Goal: Task Accomplishment & Management: Complete application form

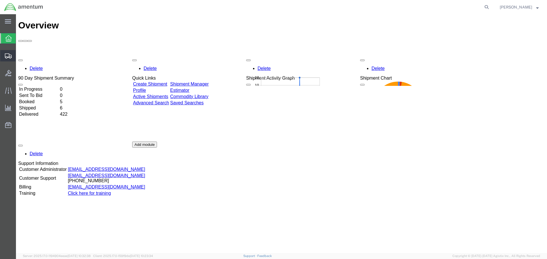
click at [0, 0] on span "Create Shipment" at bounding box center [0, 0] width 0 height 0
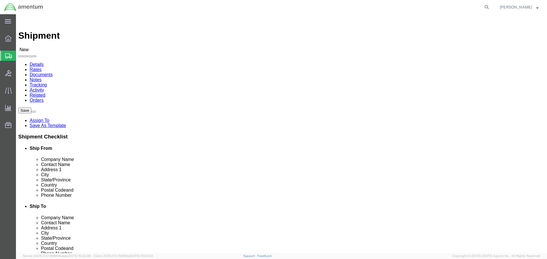
select select
select select "MYPROFILE"
select select "VA"
click input "text"
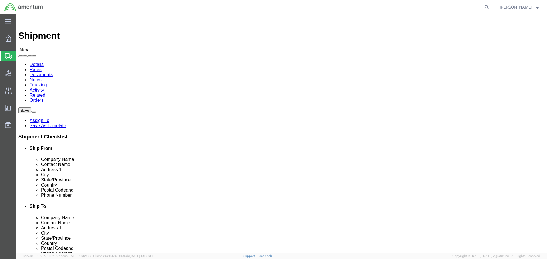
type input "aviation lab"
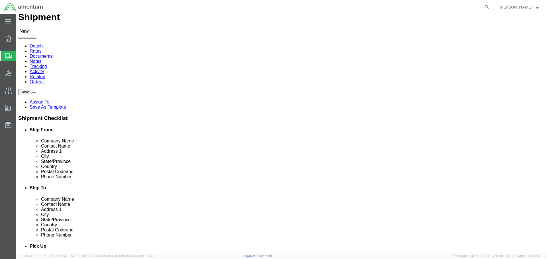
scroll to position [28, 0]
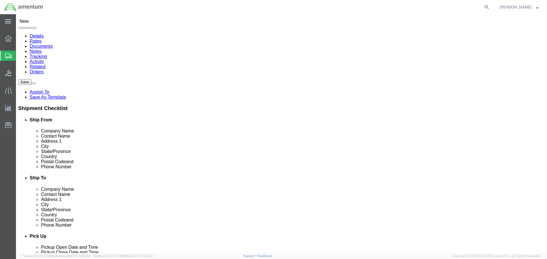
click p "- Aviation Laboratories - (Receiving) [STREET_ADDRESS][PERSON_NAME] , 12:00 AM …"
select select "LA"
type input "Aviation Laboratories"
click icon
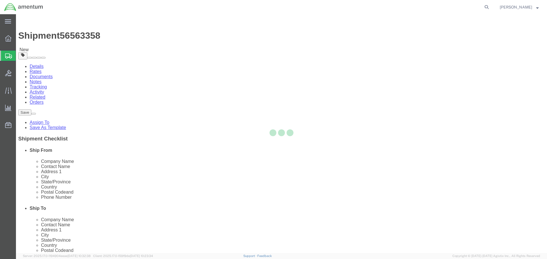
select select "CBOX"
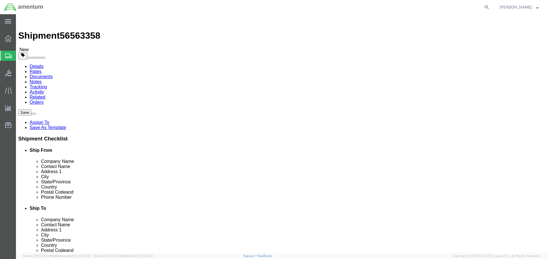
click input "text"
type input "11"
type input "2"
type input "13"
type input "1"
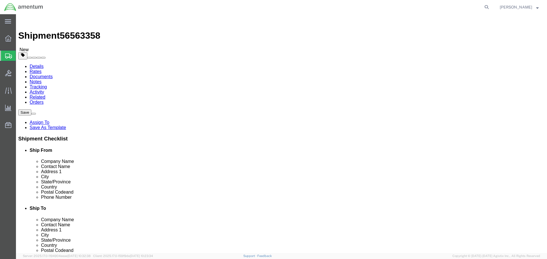
click link "Add Content"
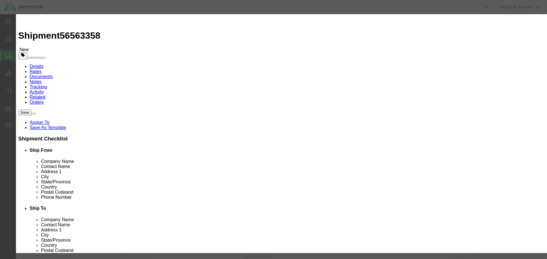
click input "text"
type input "sample"
click div "Commodity library Product Name sample sample Name: AVGAS SAMPLE TEST KIT Sku: A…"
click input "0"
type input "1"
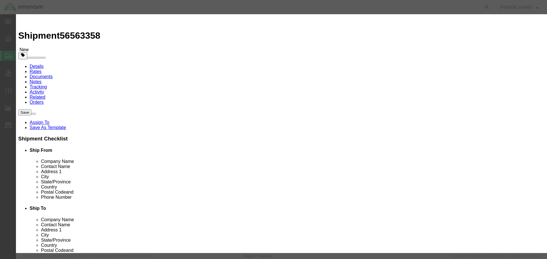
type input "1"
click textarea
click button "Save & Close"
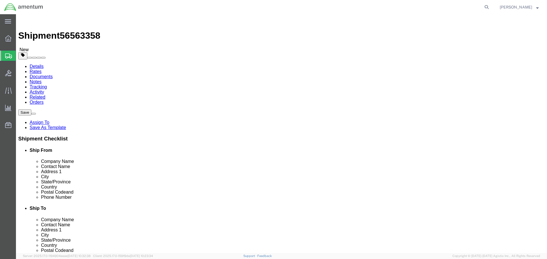
click icon
drag, startPoint x: 48, startPoint y: 6, endPoint x: 77, endPoint y: 6, distance: 28.2
click span "56563358"
copy span "56563358"
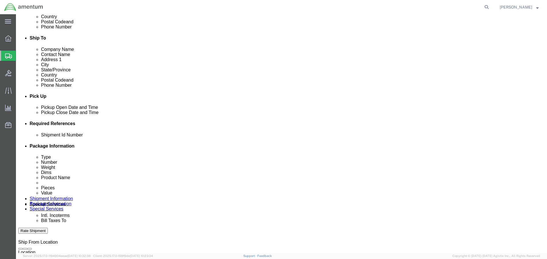
scroll to position [171, 0]
paste input "56563358"
type input "56563358"
click div "Please fix the following errors Ship From Location Location My Profile Location…"
click button "Rate Shipment"
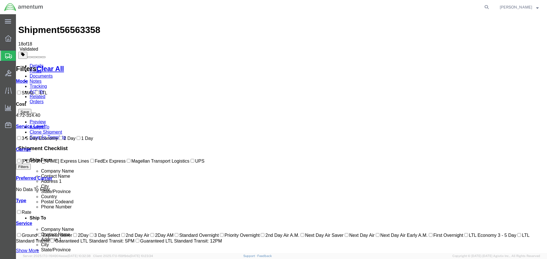
scroll to position [0, 0]
